Goal: Share content

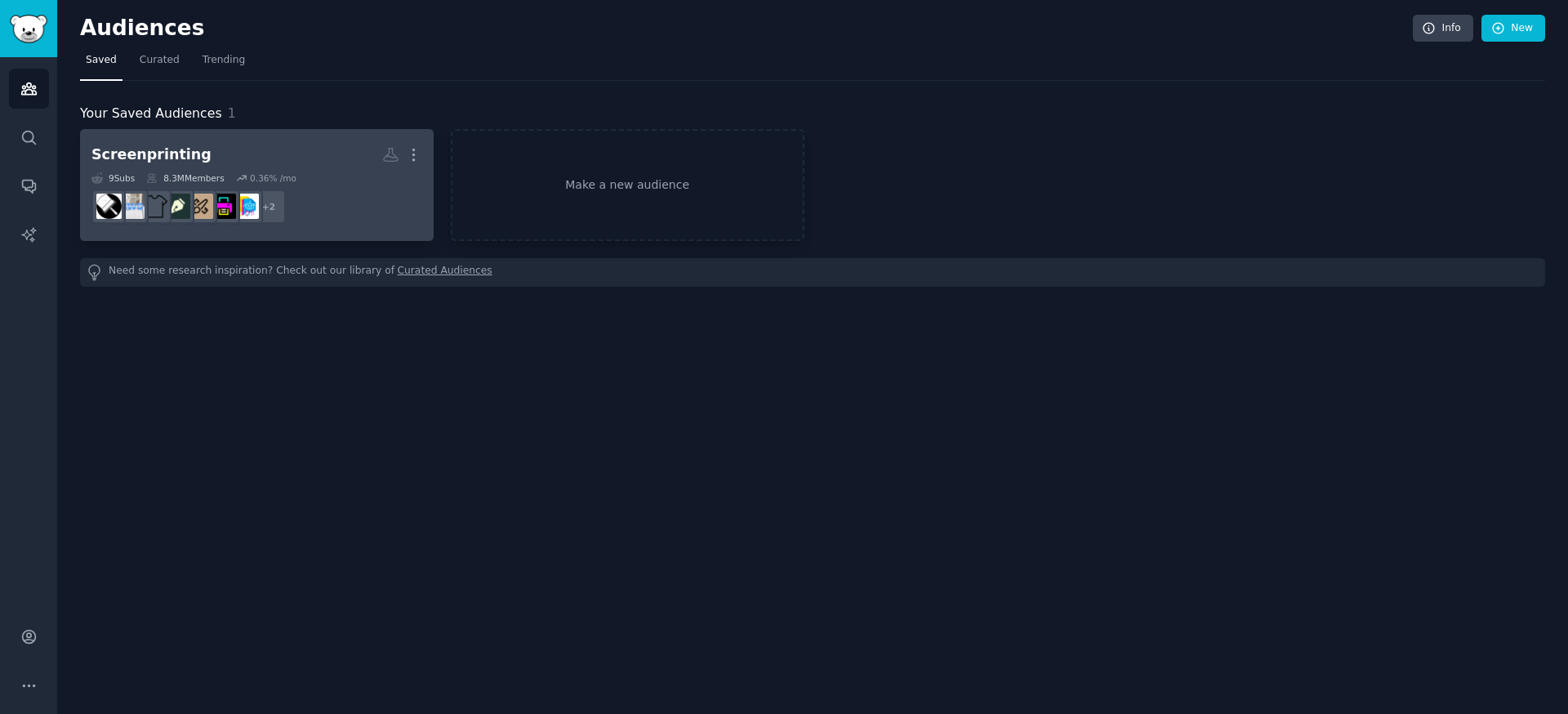
click at [266, 162] on h2 "Screenprinting More" at bounding box center [256, 155] width 331 height 28
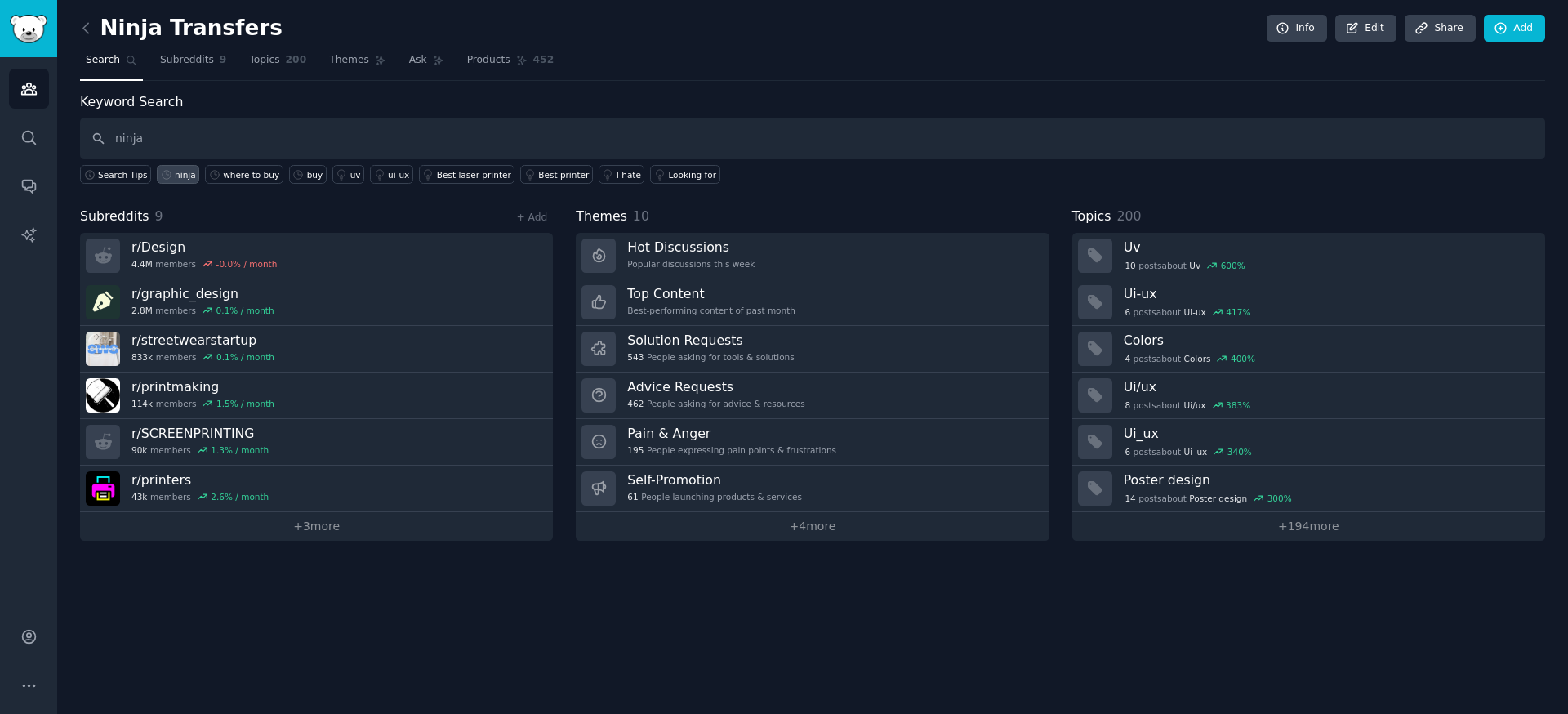
type input "ninja"
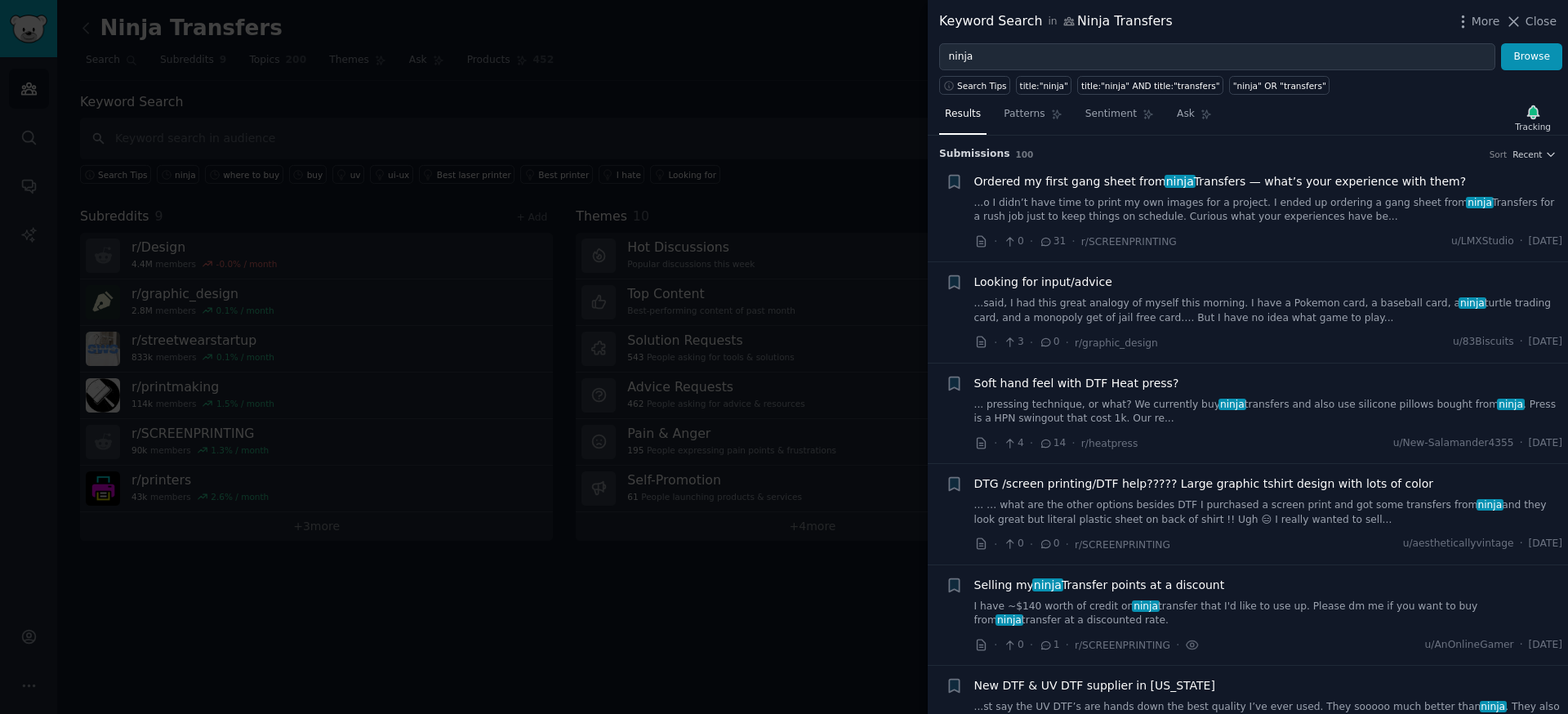
click at [789, 80] on div at bounding box center [784, 357] width 1568 height 714
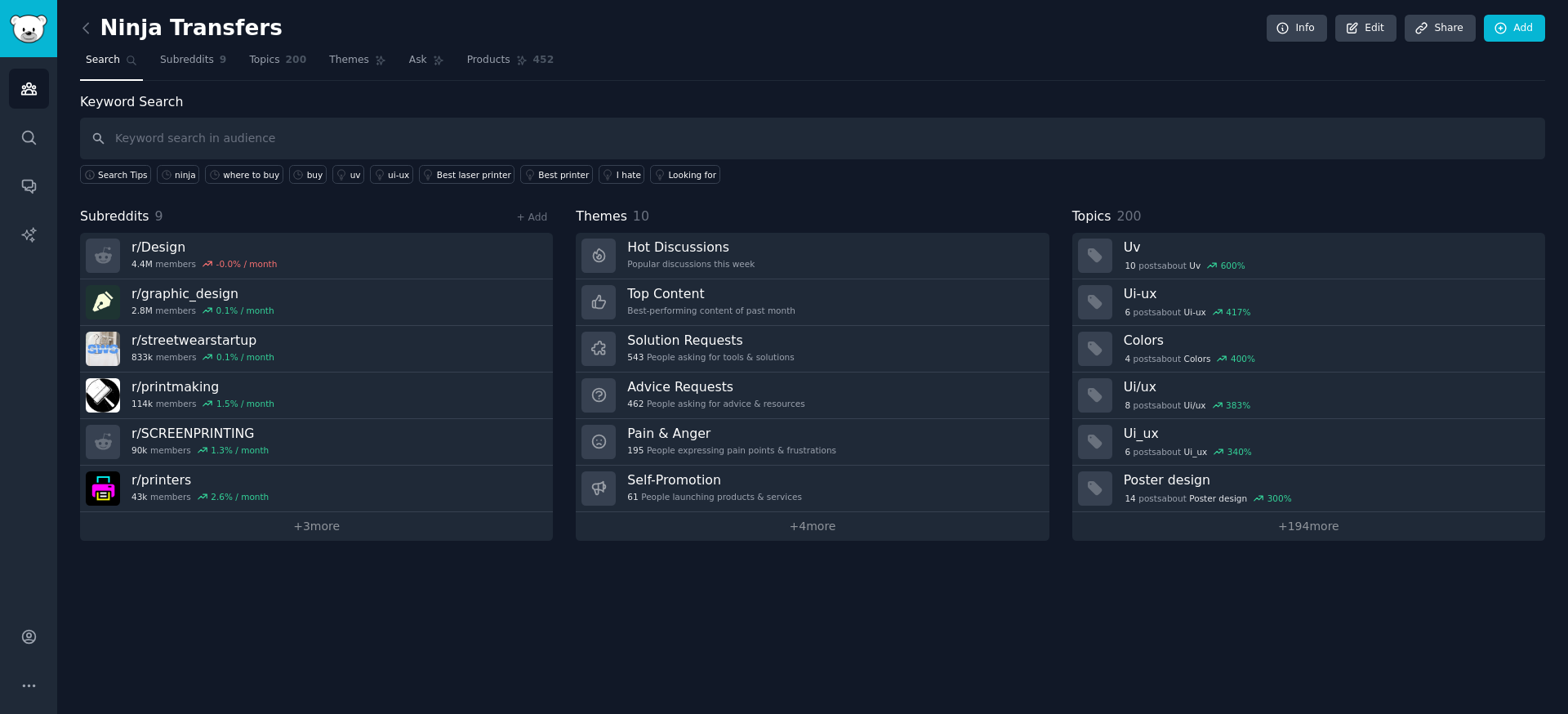
click at [1244, 64] on nav "Search Subreddits 9 Topics 200 Themes Ask Products 452" at bounding box center [813, 65] width 1465 height 34
click at [1458, 26] on link "Share" at bounding box center [1440, 28] width 70 height 28
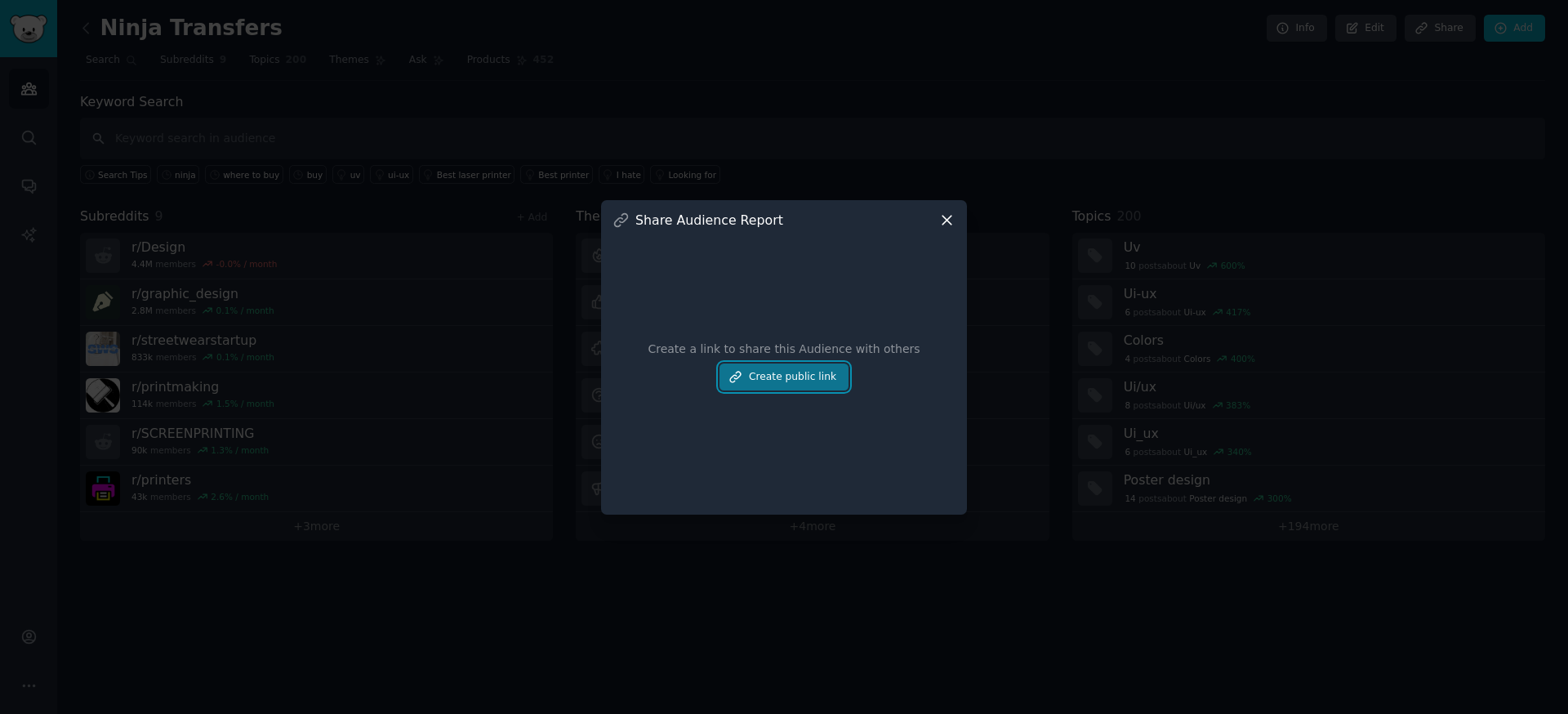
click at [831, 380] on button "Create public link" at bounding box center [784, 377] width 129 height 28
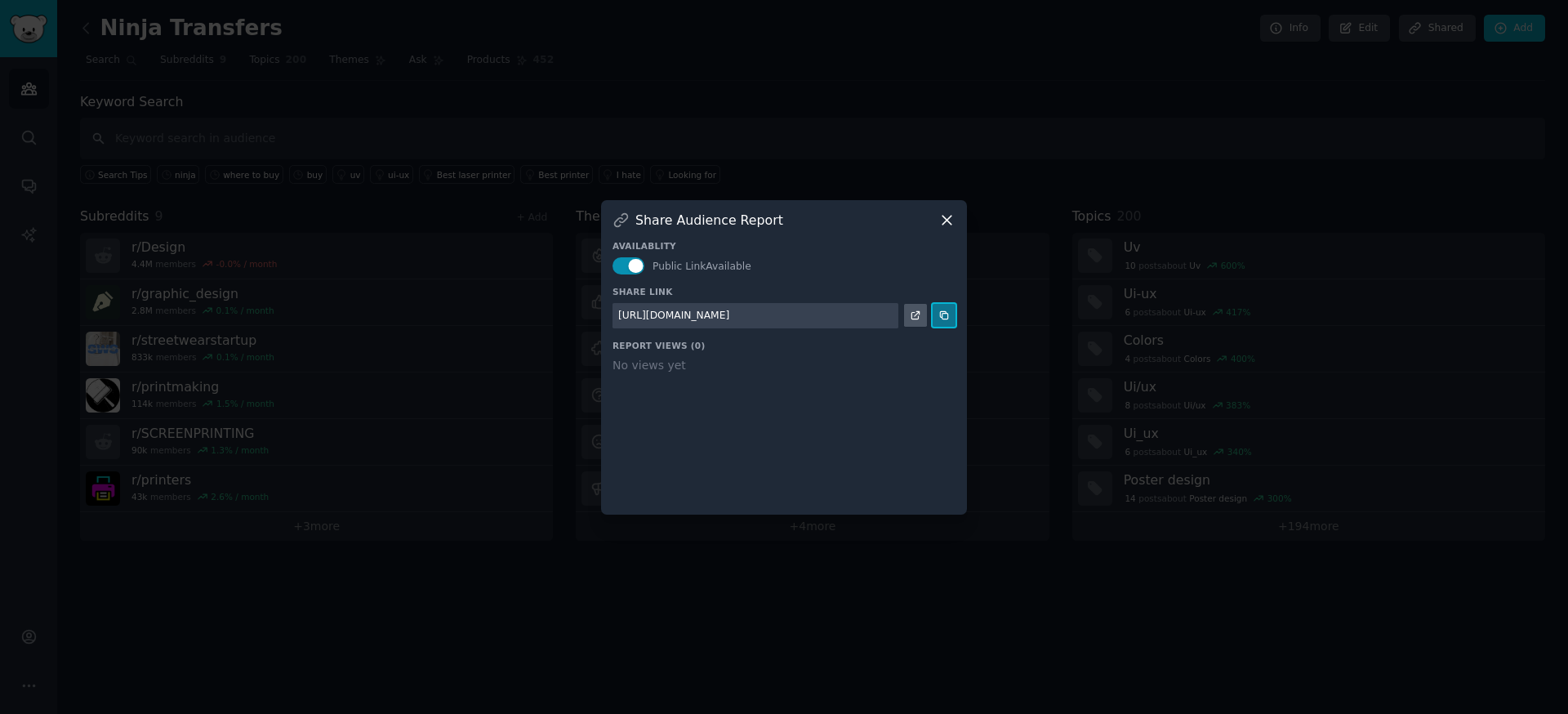
click at [945, 318] on icon at bounding box center [944, 315] width 12 height 12
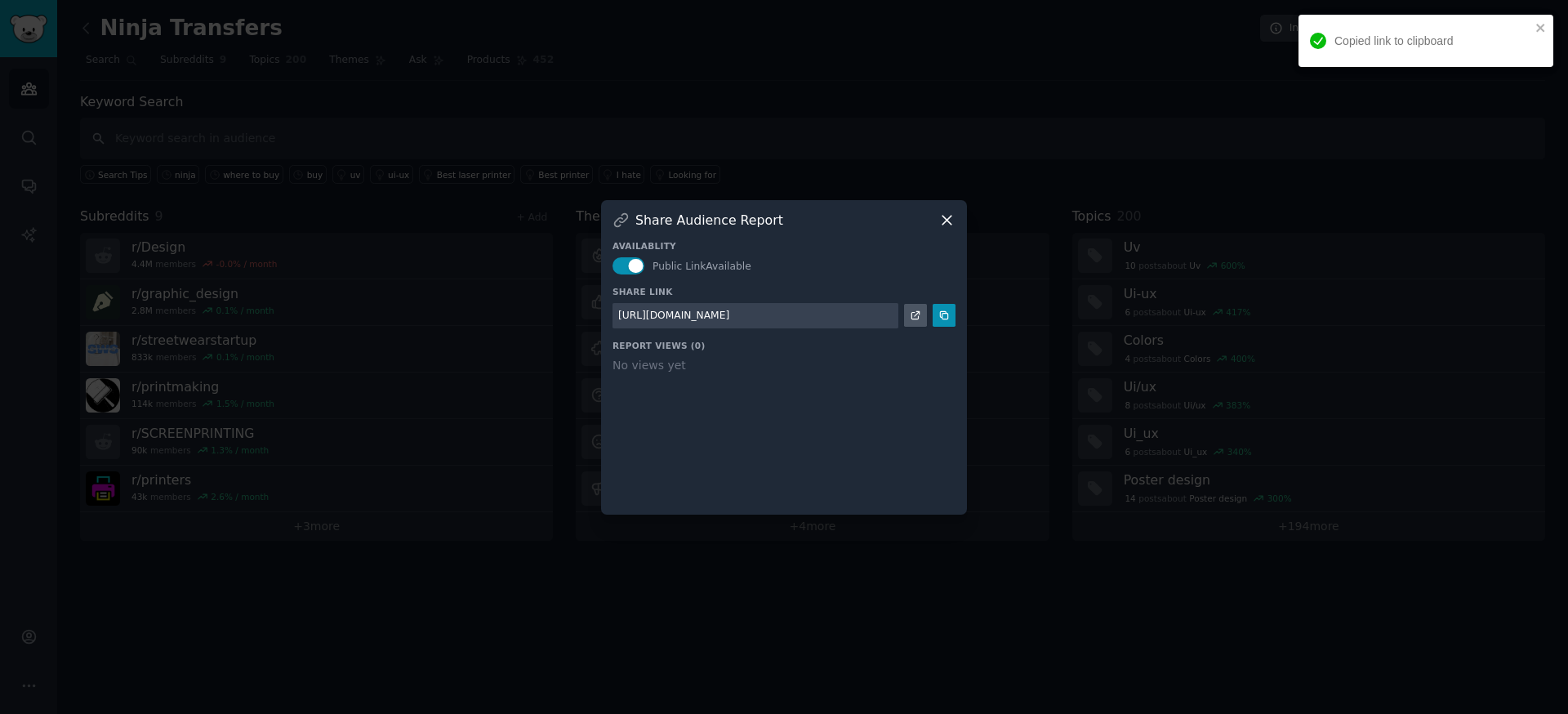
click at [950, 217] on icon at bounding box center [947, 220] width 17 height 17
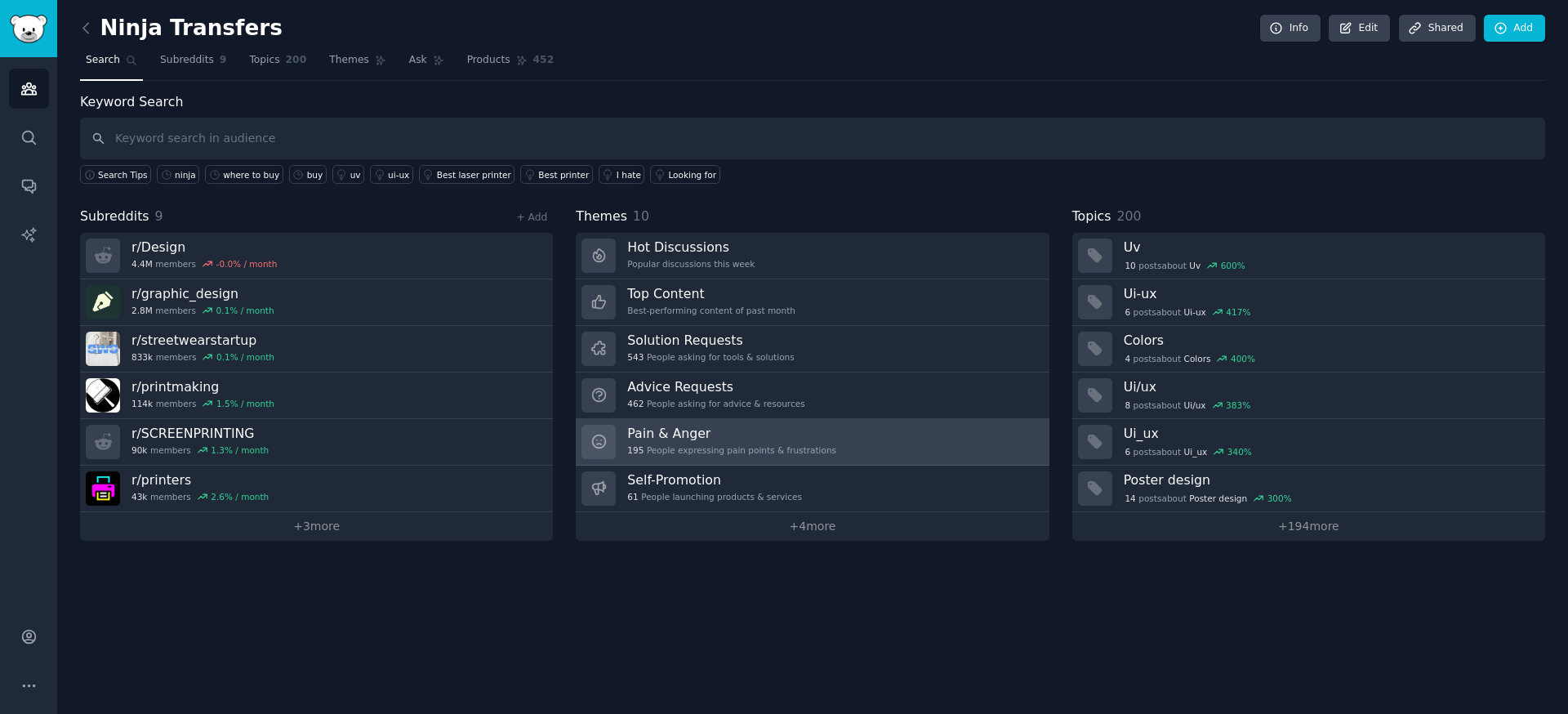
click at [684, 437] on h3 "Pain & Anger" at bounding box center [731, 433] width 209 height 17
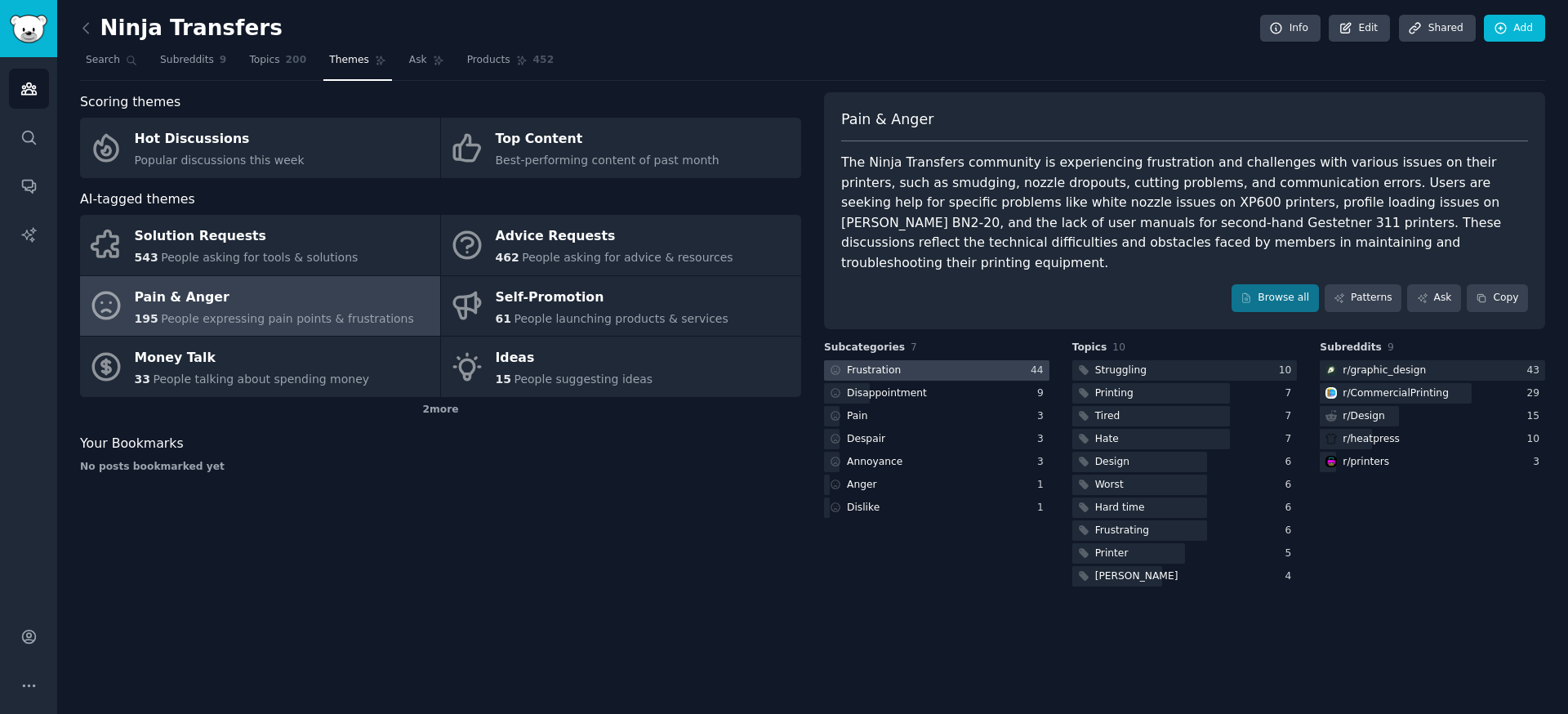
click at [1017, 360] on div at bounding box center [936, 370] width 225 height 20
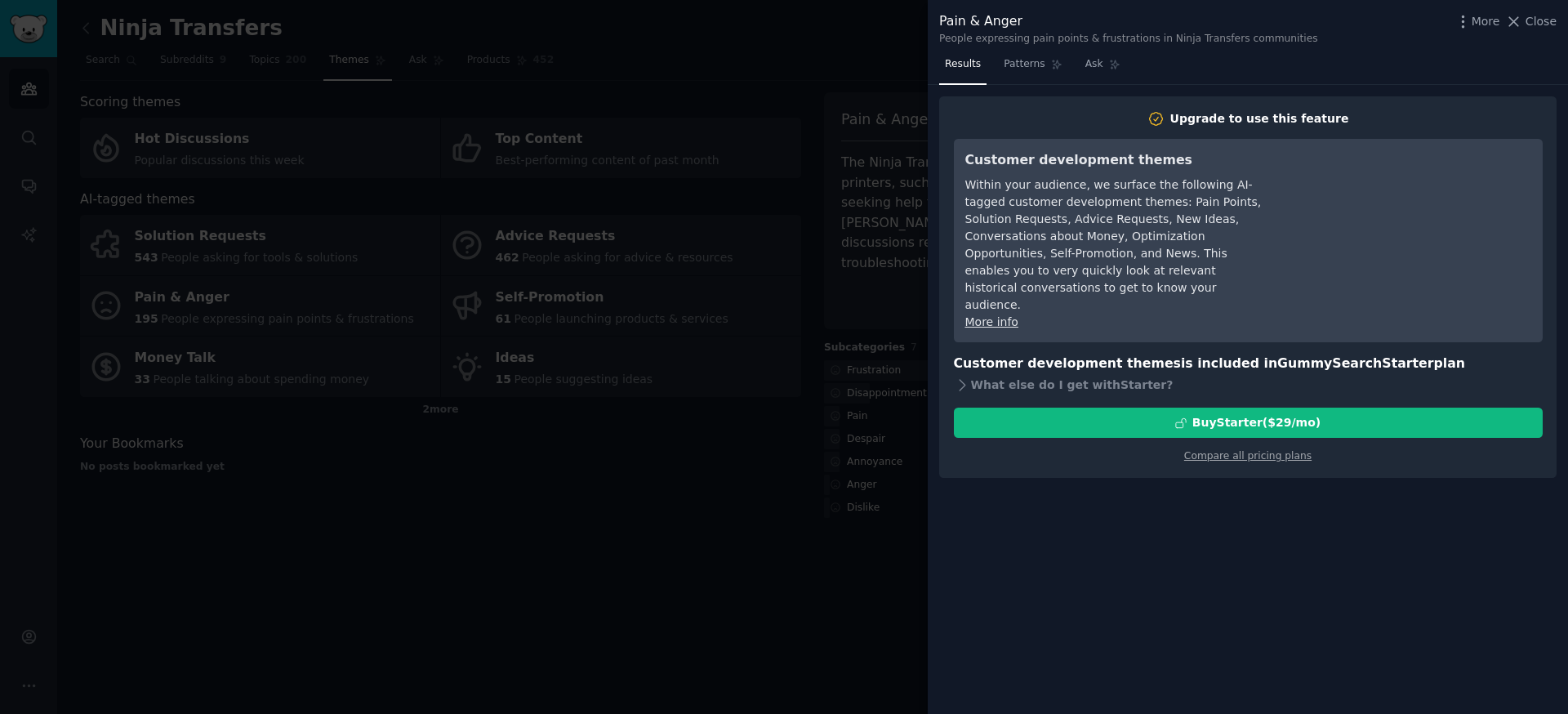
click at [882, 171] on div at bounding box center [784, 357] width 1568 height 714
